Goal: Transaction & Acquisition: Subscribe to service/newsletter

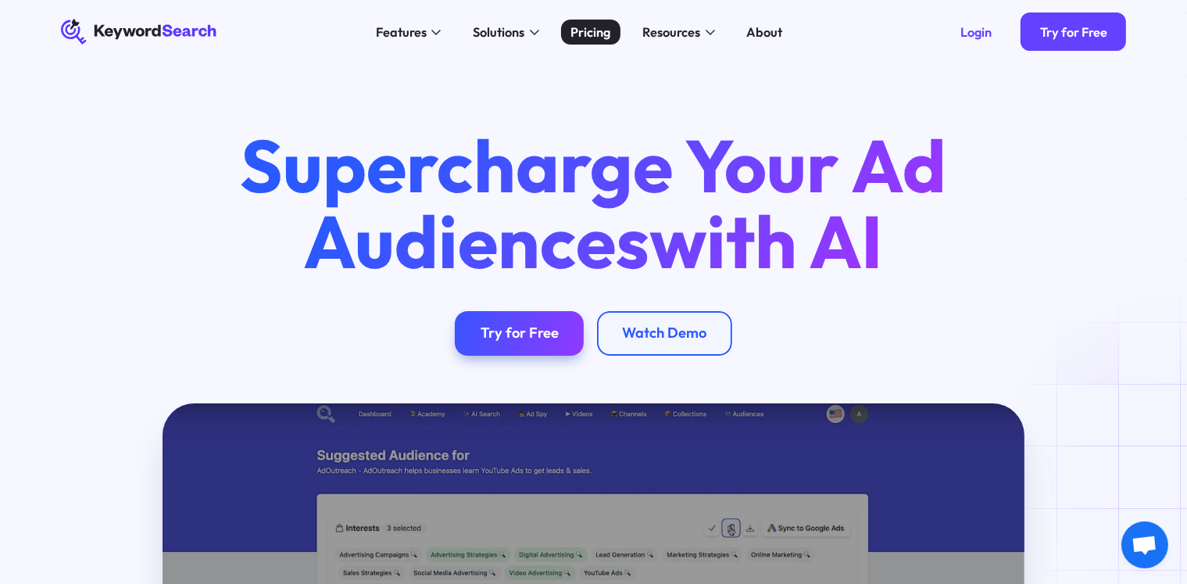
click at [591, 21] on link "Pricing" at bounding box center [590, 33] width 59 height 26
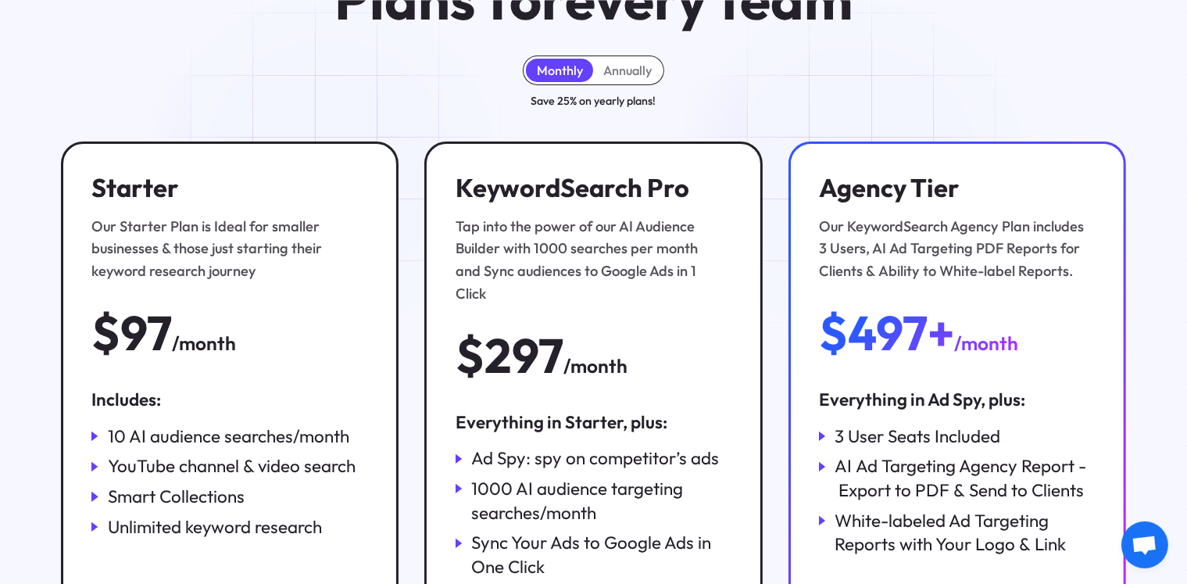
scroll to position [391, 0]
